Goal: Transaction & Acquisition: Purchase product/service

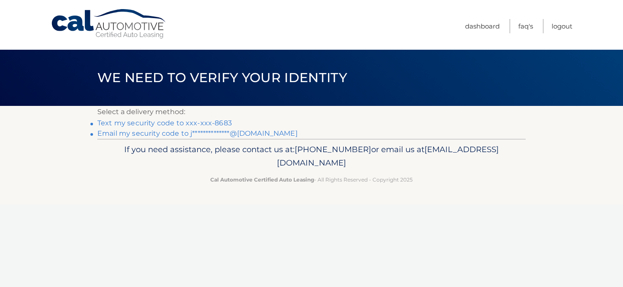
click at [218, 124] on link "Text my security code to xxx-xxx-8683" at bounding box center [164, 123] width 135 height 8
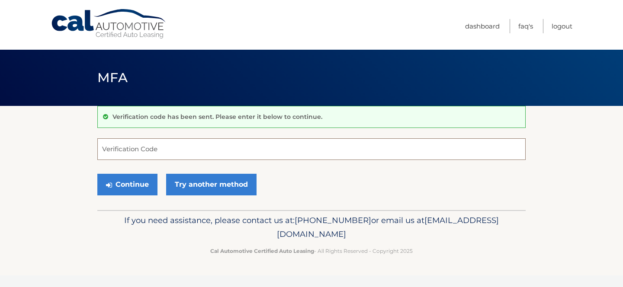
click at [184, 148] on input "Verification Code" at bounding box center [311, 149] width 428 height 22
type input "762286"
click at [97, 174] on button "Continue" at bounding box center [127, 185] width 60 height 22
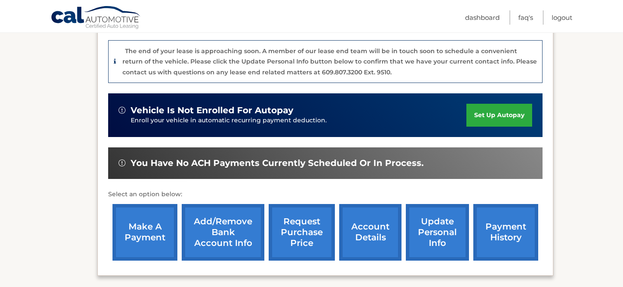
scroll to position [225, 0]
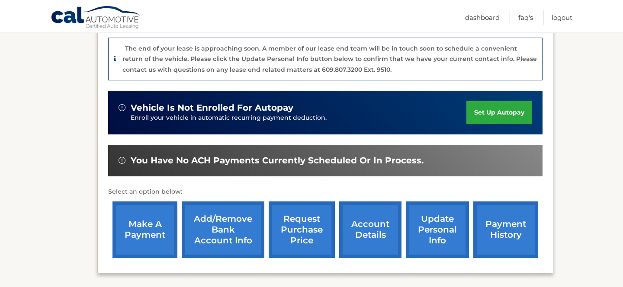
click at [515, 212] on link "payment history" at bounding box center [505, 230] width 65 height 57
click at [146, 213] on link "make a payment" at bounding box center [144, 230] width 65 height 57
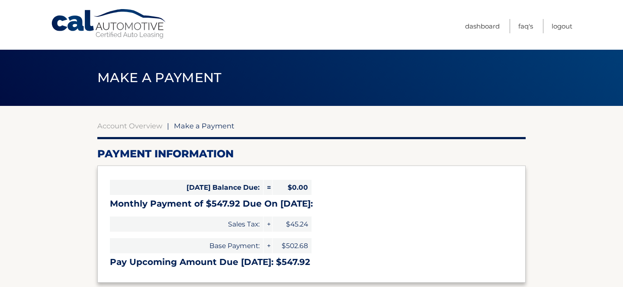
select select "ZjA5Y2Q4ODMtZDNjNy00ZDgxLWFkYjMtZGU2MmNhNzJhZDQy"
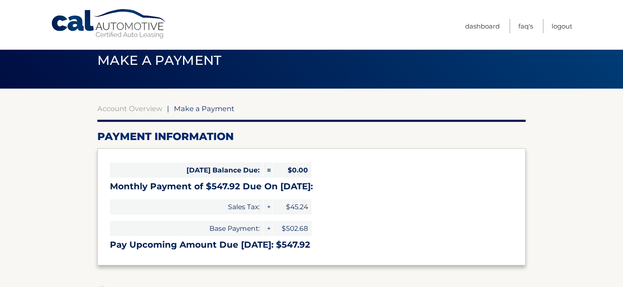
scroll to position [52, 0]
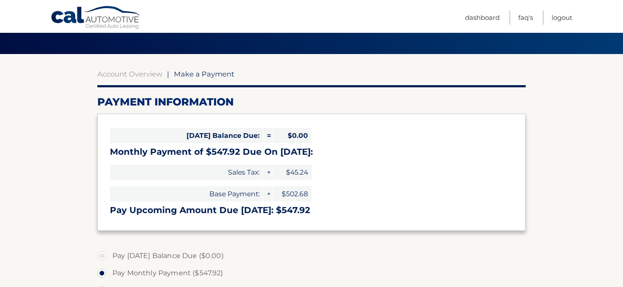
click at [58, 215] on section "Account Overview | Make a Payment Payment Information Today's Balance Due: = $0…" at bounding box center [311, 277] width 623 height 446
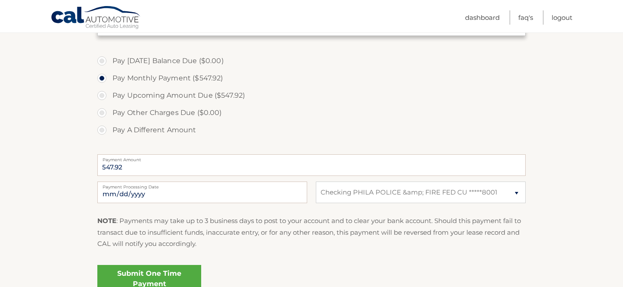
scroll to position [260, 0]
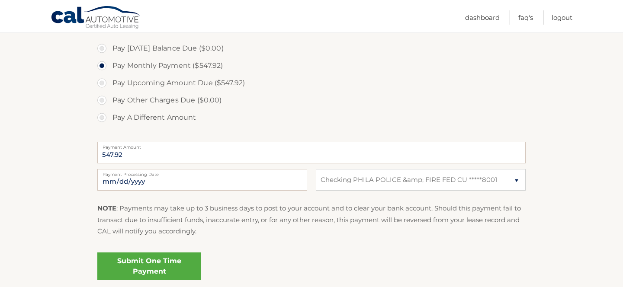
click at [165, 257] on link "Submit One Time Payment" at bounding box center [149, 267] width 104 height 28
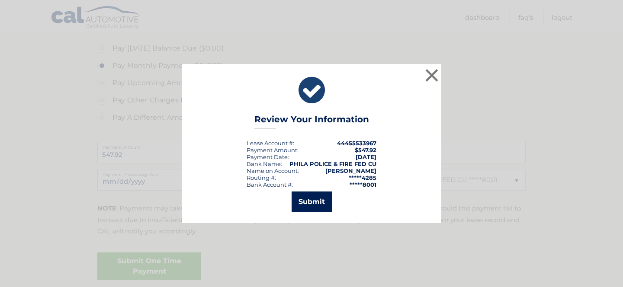
click at [315, 205] on button "Submit" at bounding box center [312, 202] width 40 height 21
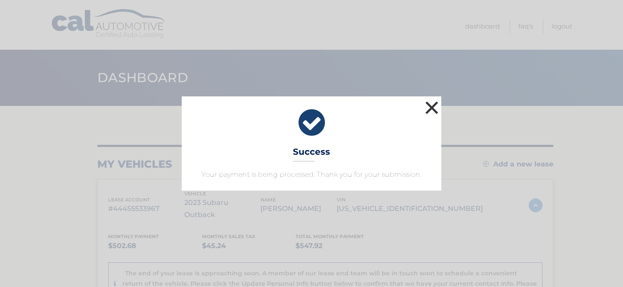
click at [430, 106] on button "×" at bounding box center [431, 107] width 17 height 17
